Goal: Communication & Community: Answer question/provide support

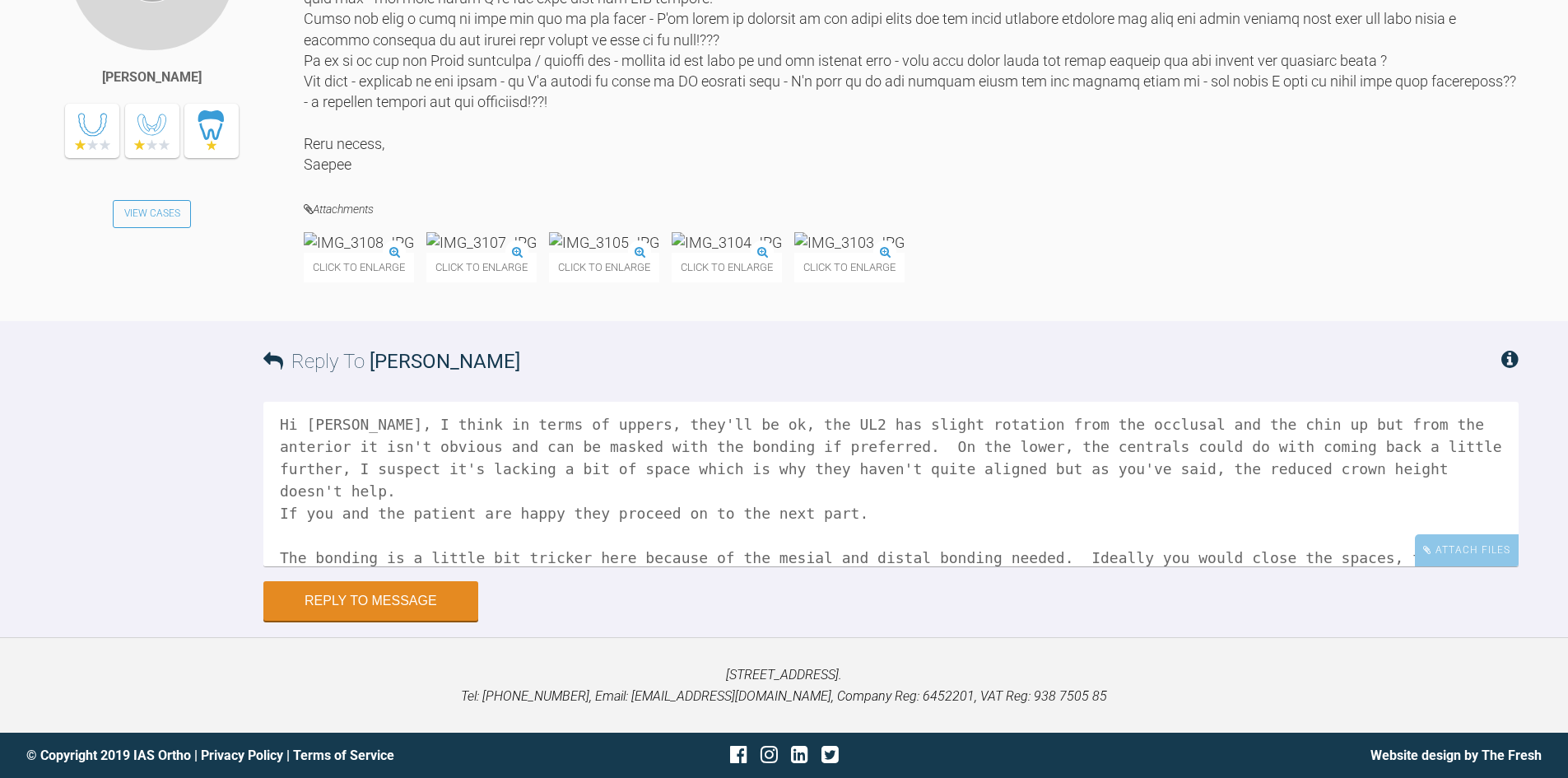
scroll to position [24, 0]
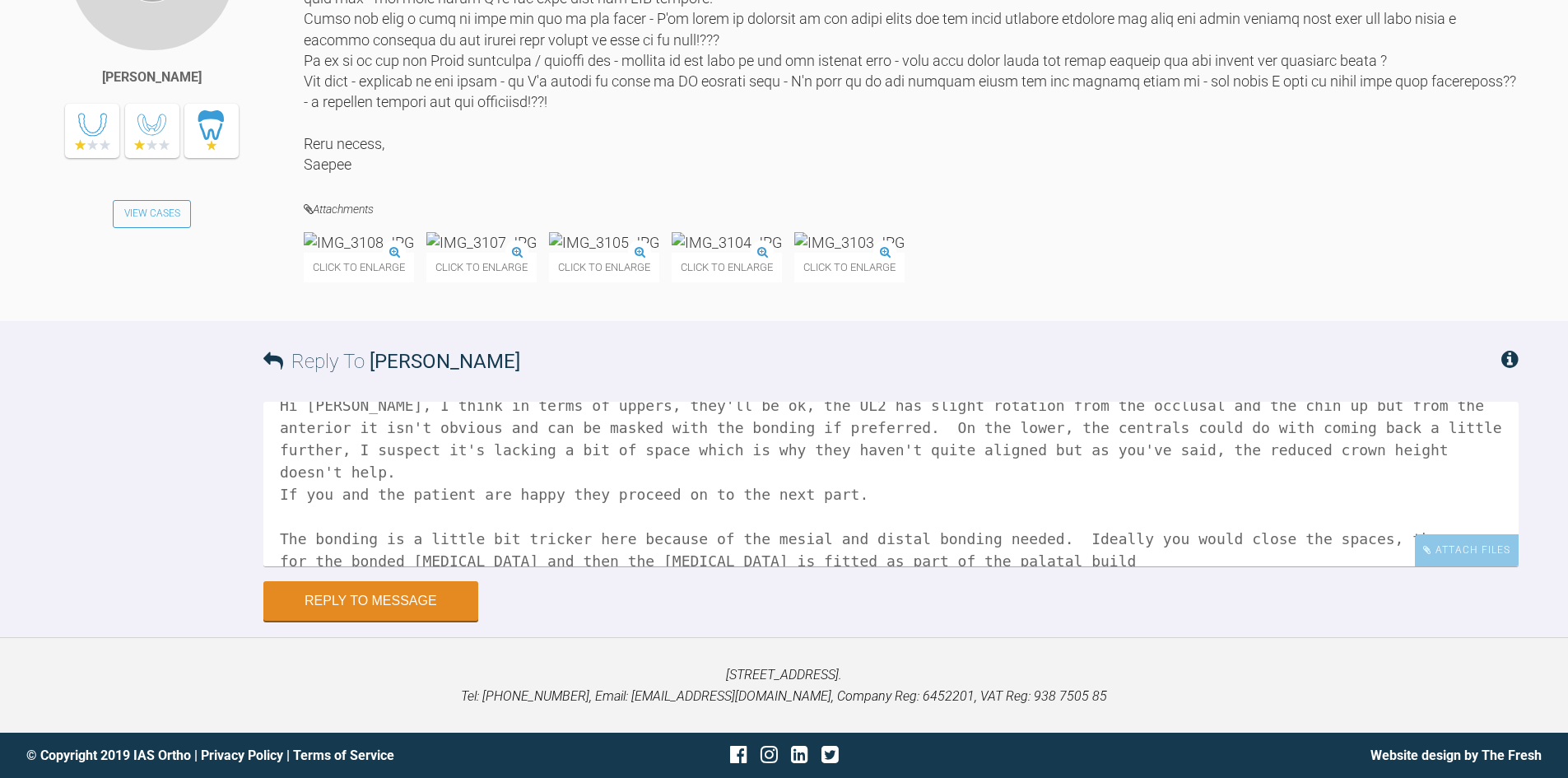
drag, startPoint x: 662, startPoint y: 607, endPoint x: 613, endPoint y: 592, distance: 51.2
click at [613, 566] on textarea "Hi [PERSON_NAME], I think in terms of uppers, they'll be ok, the UL2 has slight…" at bounding box center [891, 484] width 1255 height 165
click at [969, 566] on textarea "Hi [PERSON_NAME], I think in terms of uppers, they'll be ok, the UL2 has slight…" at bounding box center [891, 484] width 1255 height 165
click at [378, 558] on textarea "Hi [PERSON_NAME], I think in terms of uppers, they'll be ok, the UL2 has slight…" at bounding box center [891, 484] width 1255 height 165
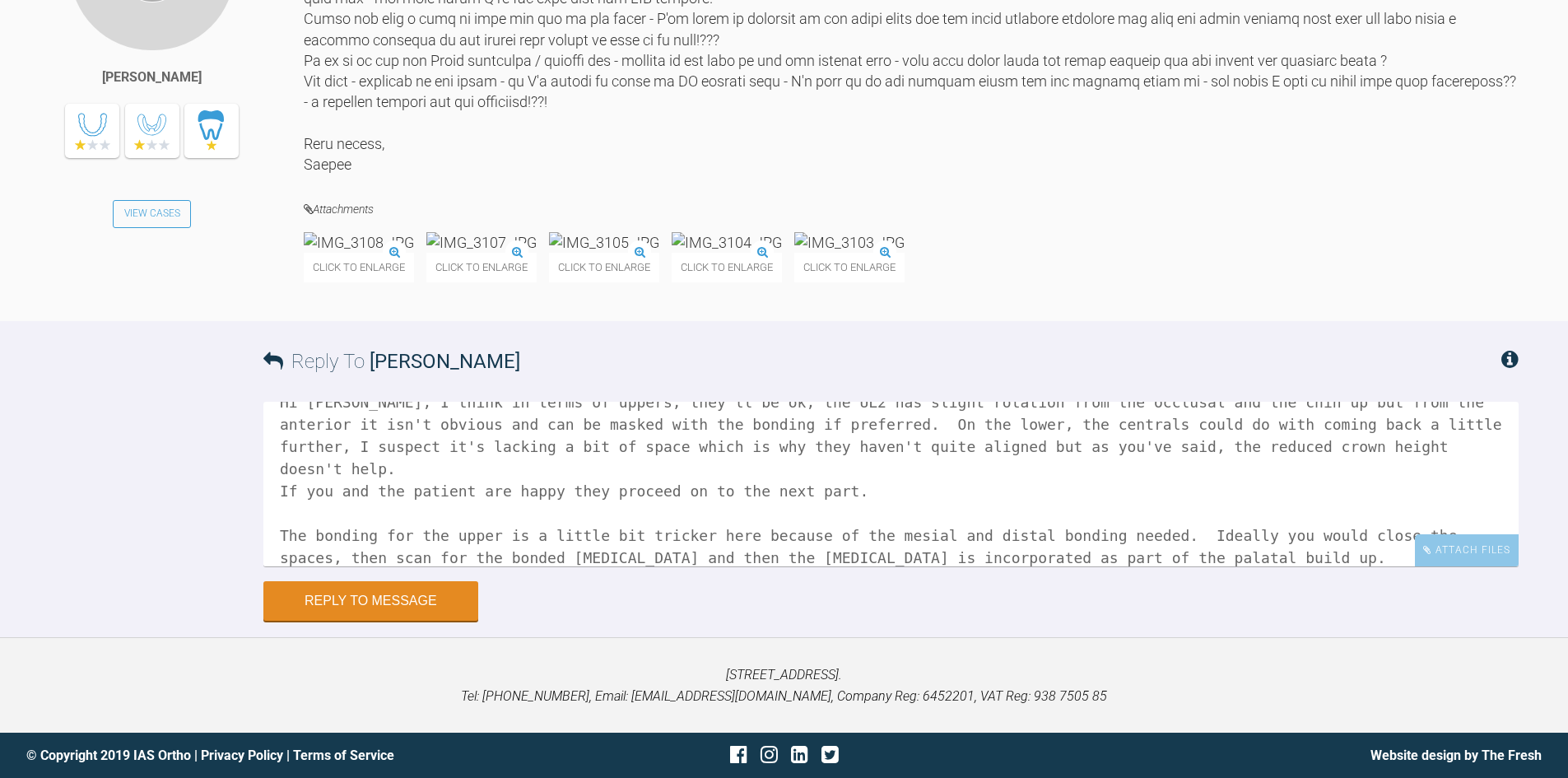
click at [306, 566] on textarea "Hi [PERSON_NAME], I think in terms of uppers, they'll be ok, the UL2 has slight…" at bounding box center [891, 484] width 1255 height 165
click at [1419, 558] on textarea "Hi [PERSON_NAME], I think in terms of uppers, they'll be ok, the UL2 has slight…" at bounding box center [891, 484] width 1255 height 165
click at [1415, 558] on textarea "Hi [PERSON_NAME], I think in terms of uppers, they'll be ok, the UL2 has slight…" at bounding box center [891, 484] width 1255 height 165
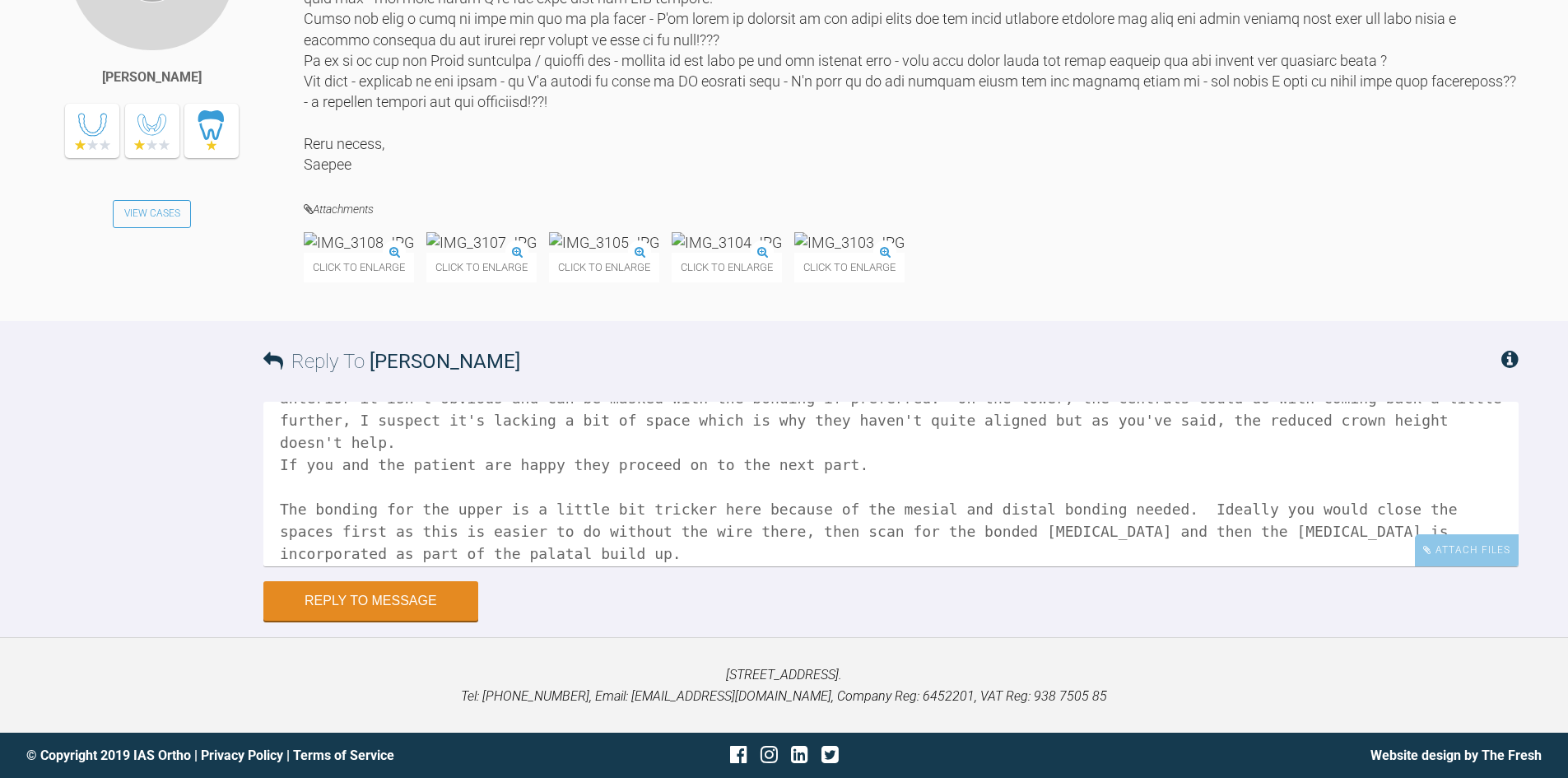
scroll to position [68, 0]
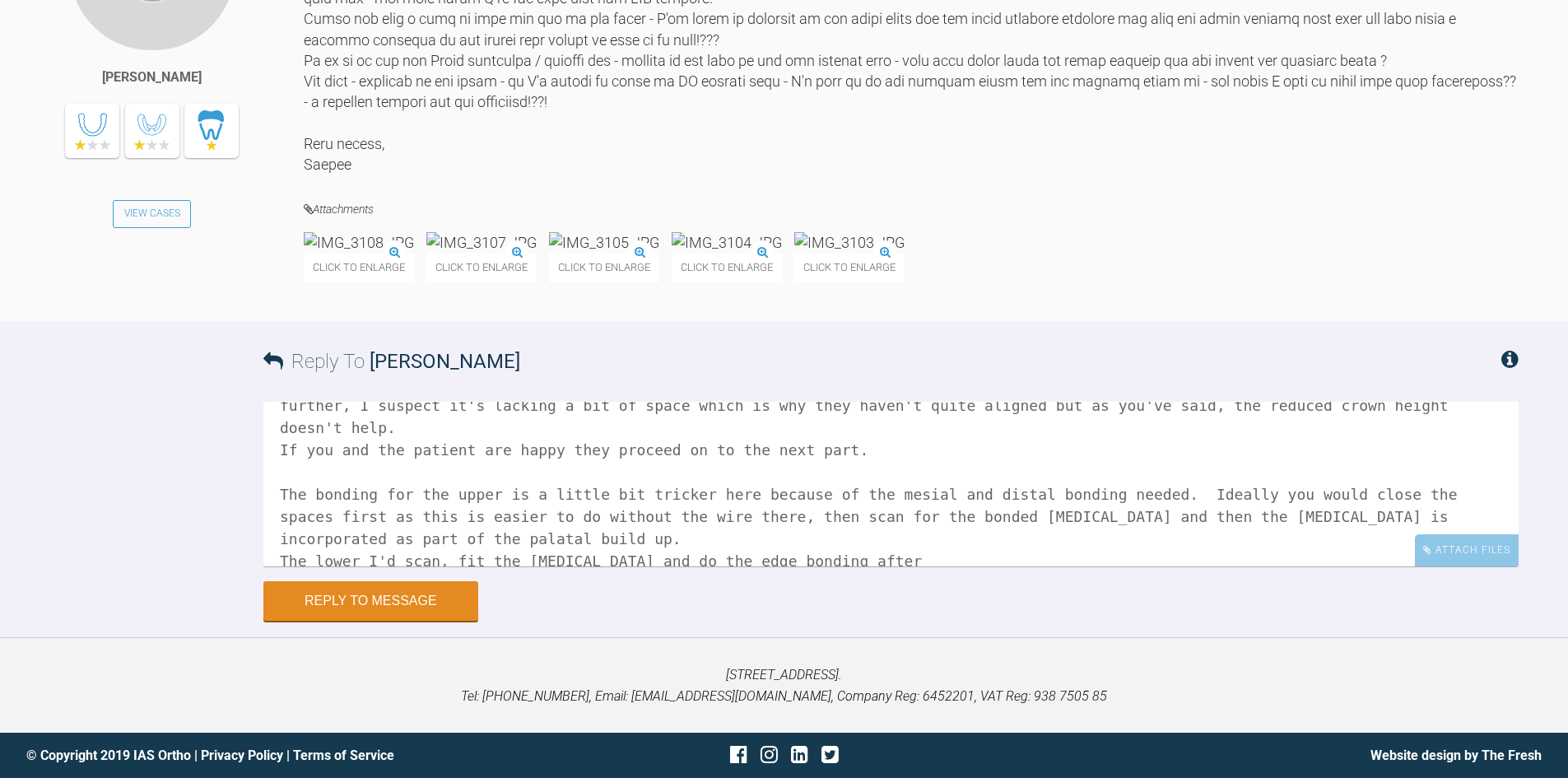
click at [412, 558] on textarea "Hi [PERSON_NAME], I think in terms of uppers, they'll be ok, the UL2 has slight…" at bounding box center [891, 484] width 1255 height 165
click at [830, 566] on textarea "Hi [PERSON_NAME], I think in terms of uppers, they'll be ok, the UL2 has slight…" at bounding box center [891, 484] width 1255 height 165
click at [473, 564] on textarea "Hi [PERSON_NAME], I think in terms of uppers, they'll be ok, the UL2 has slight…" at bounding box center [891, 484] width 1255 height 165
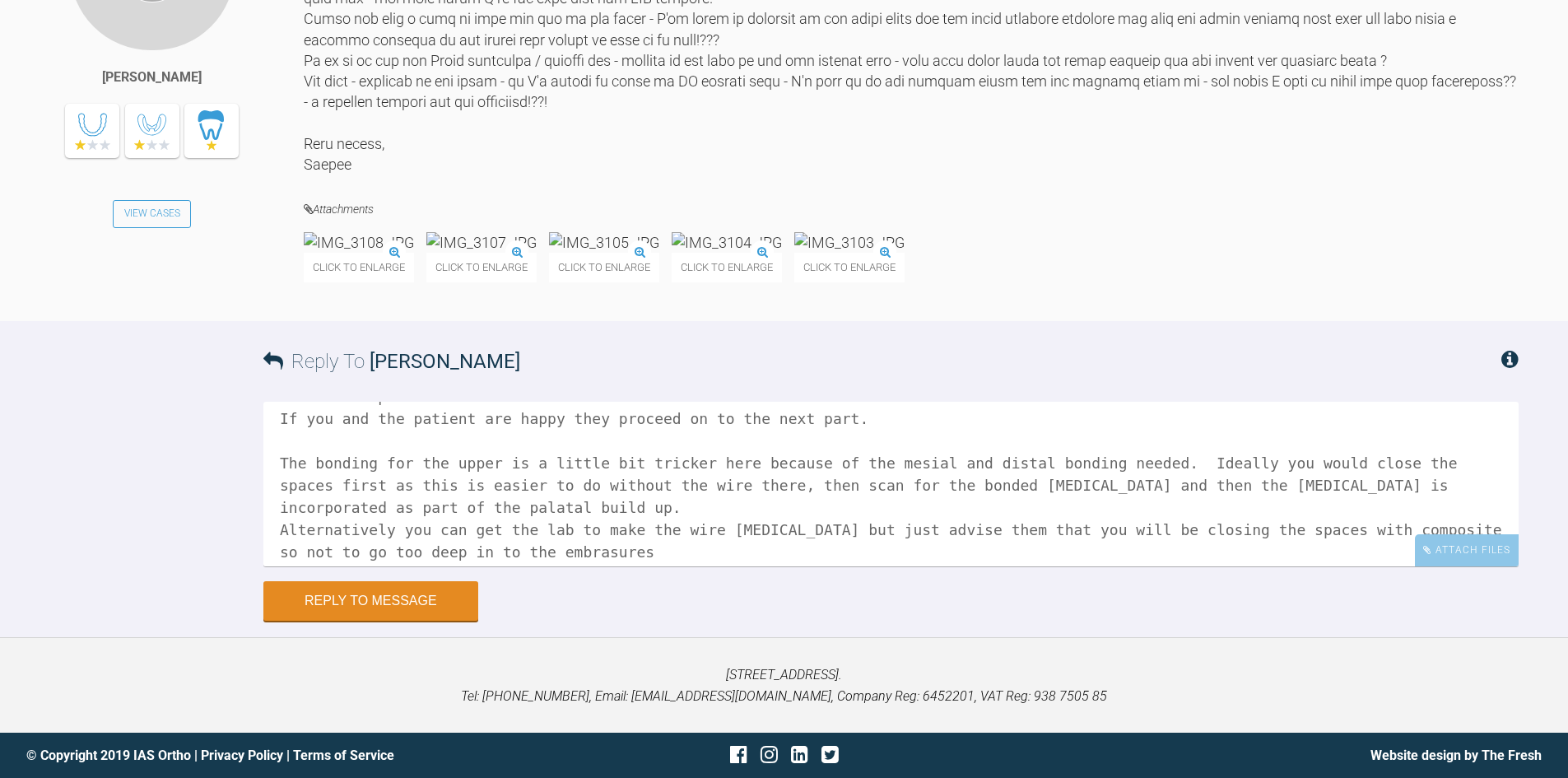
scroll to position [113, 0]
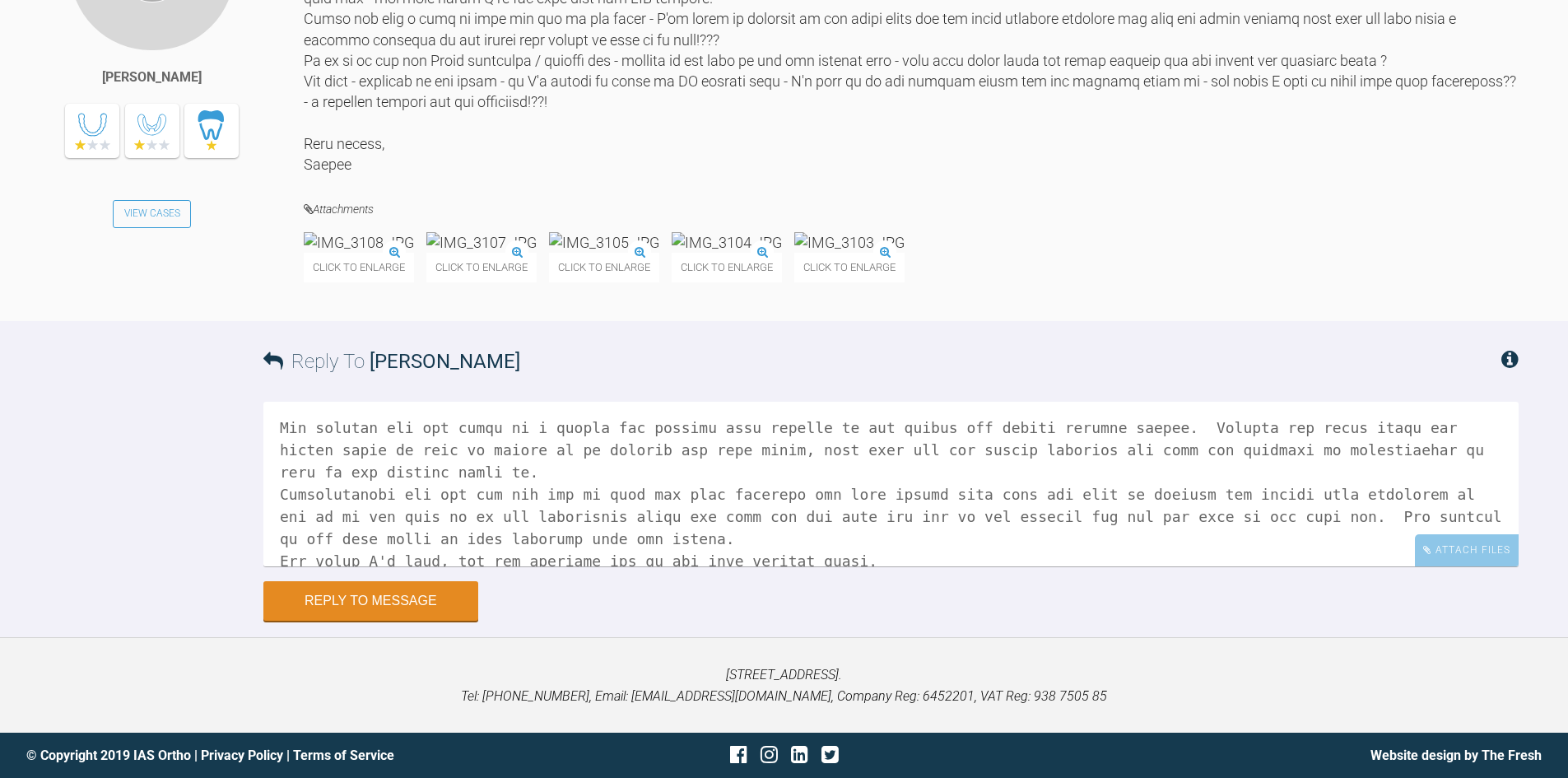
click at [858, 566] on textarea at bounding box center [891, 484] width 1255 height 165
click at [957, 566] on textarea at bounding box center [891, 484] width 1255 height 165
click at [1208, 566] on textarea at bounding box center [891, 484] width 1255 height 165
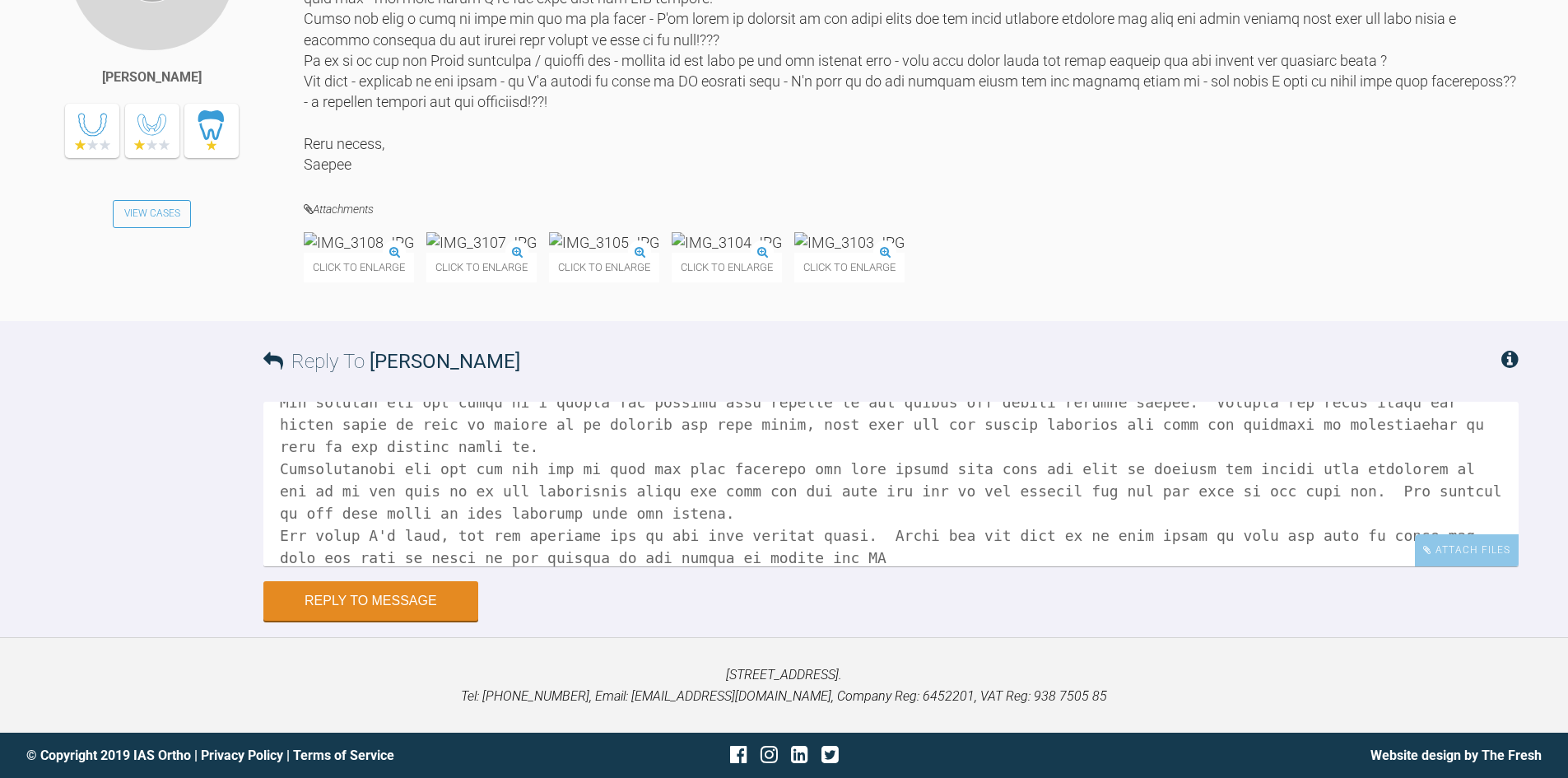
scroll to position [157, 0]
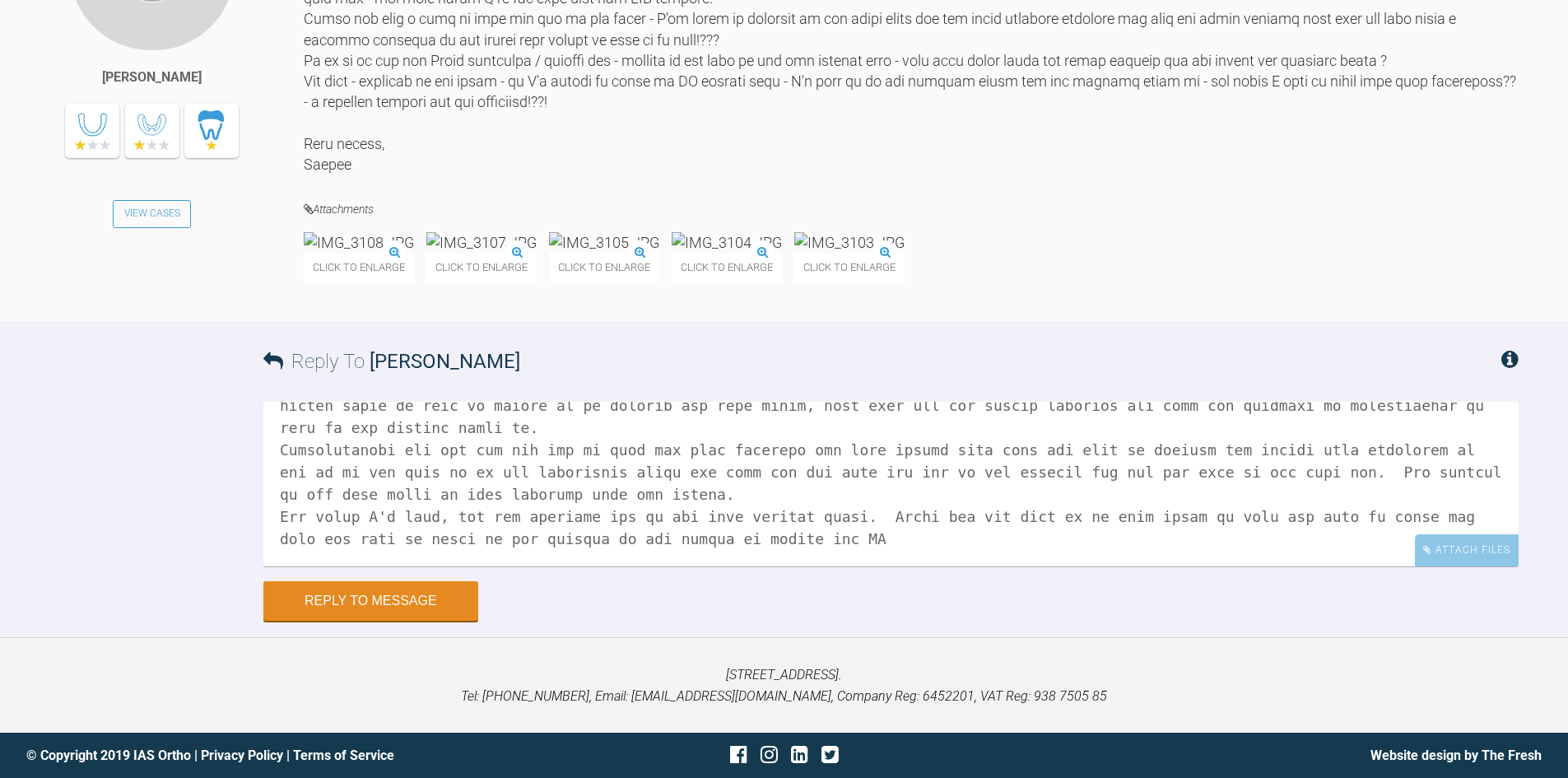
click at [1333, 557] on textarea at bounding box center [891, 484] width 1255 height 165
click at [765, 566] on textarea at bounding box center [891, 484] width 1255 height 165
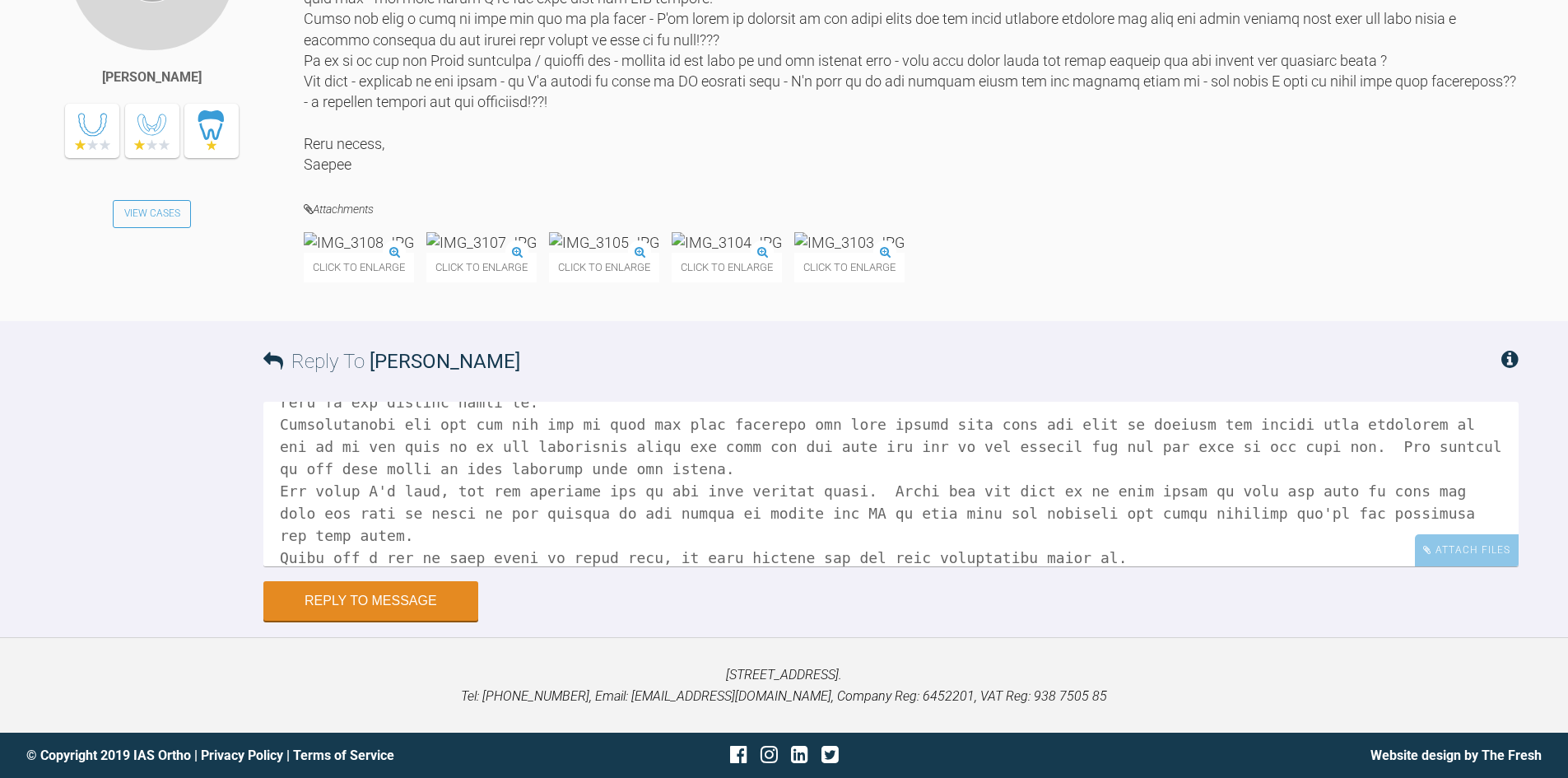
scroll to position [205, 0]
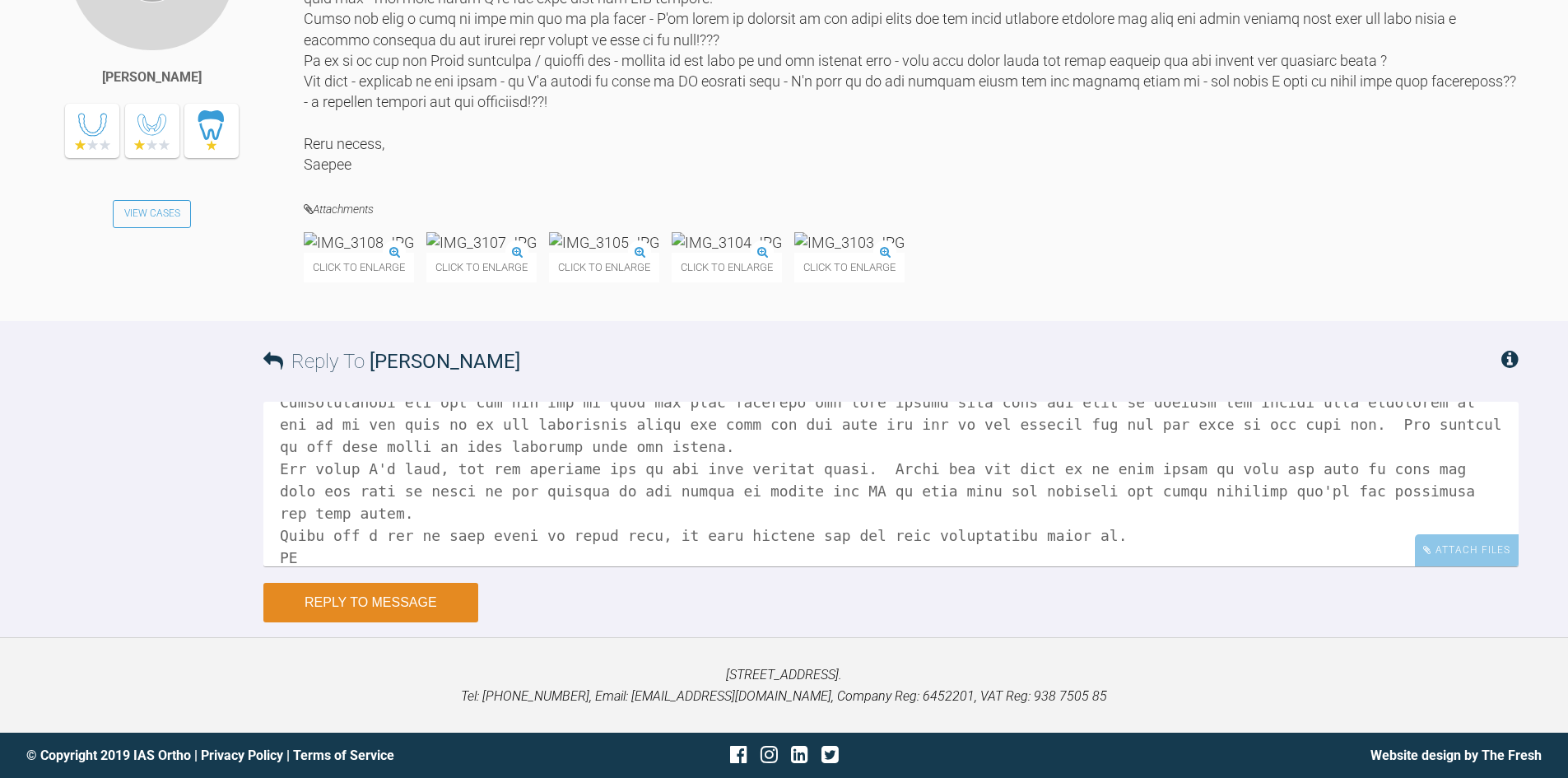
type textarea "Hi [PERSON_NAME], I think in terms of uppers, they'll be ok, the UL2 has slight…"
click at [420, 623] on button "Reply to Message" at bounding box center [370, 602] width 215 height 39
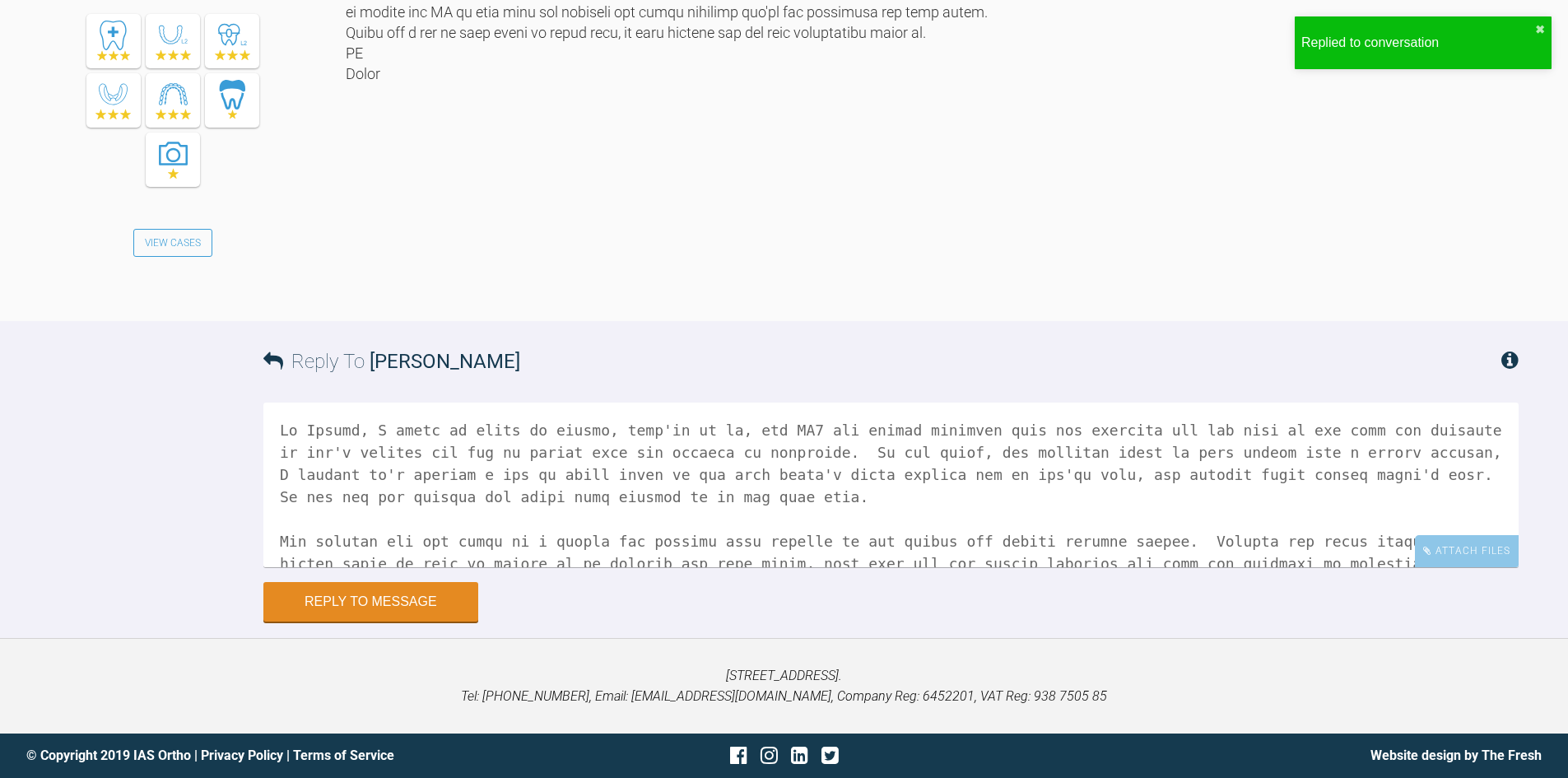
scroll to position [18279, 0]
